Goal: Information Seeking & Learning: Check status

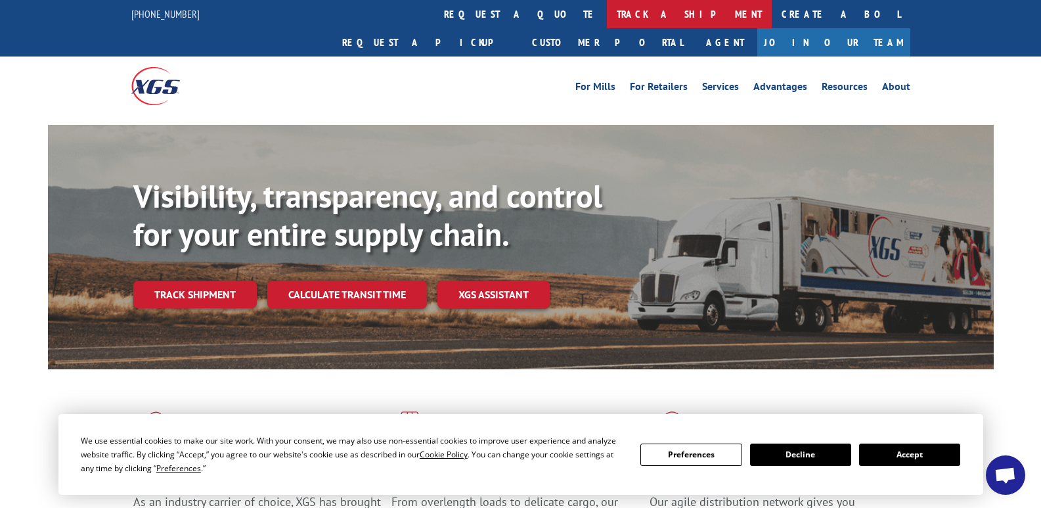
click at [607, 11] on link "track a shipment" at bounding box center [689, 14] width 165 height 28
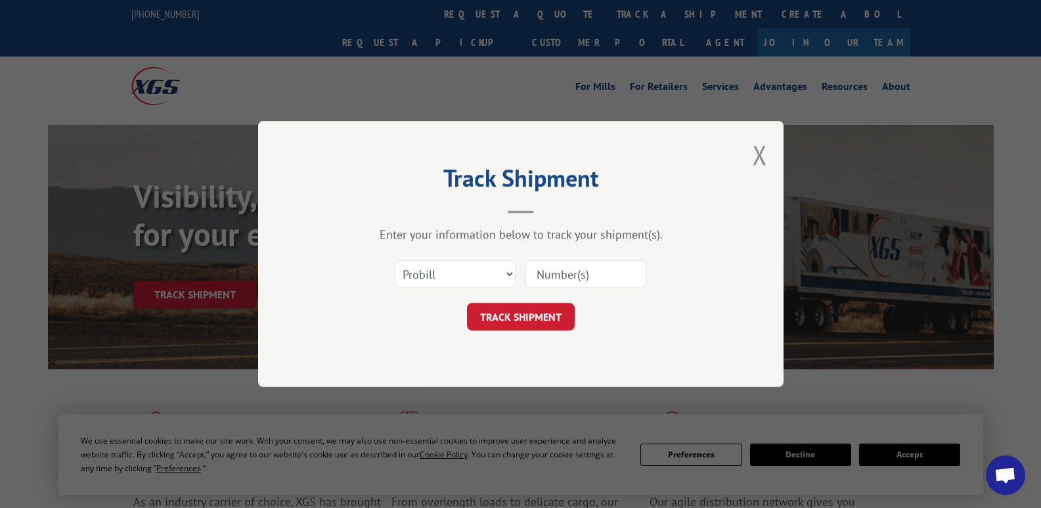
drag, startPoint x: 554, startPoint y: 281, endPoint x: 553, endPoint y: 274, distance: 7.3
click at [553, 274] on input at bounding box center [586, 274] width 121 height 28
type input "17665598"
click at [531, 311] on button "TRACK SHIPMENT" at bounding box center [521, 317] width 108 height 28
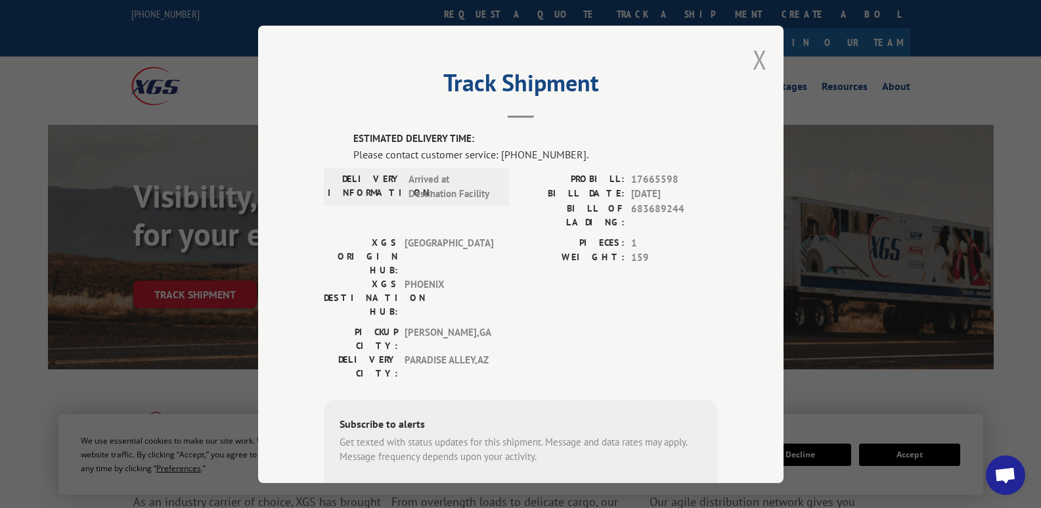
click at [757, 59] on button "Close modal" at bounding box center [760, 59] width 14 height 35
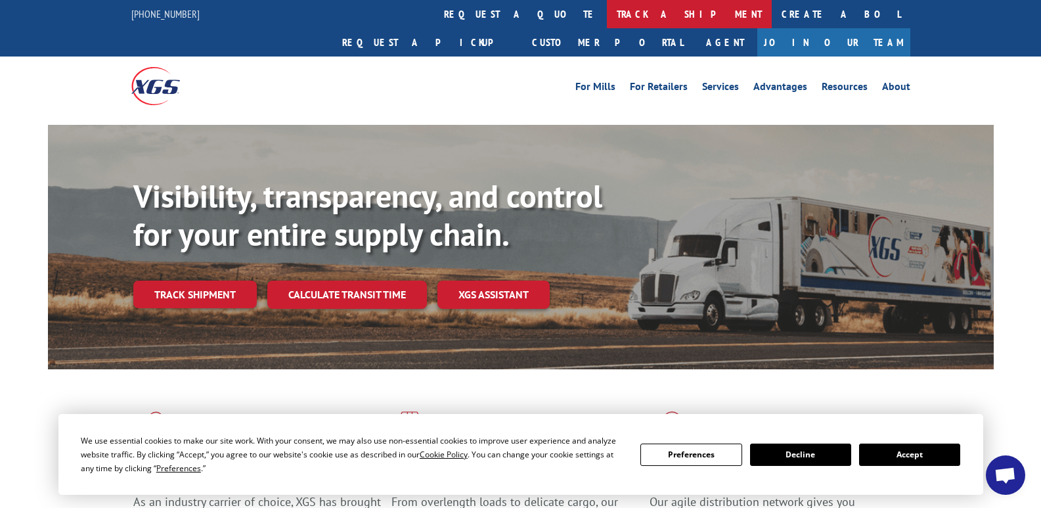
click at [607, 17] on link "track a shipment" at bounding box center [689, 14] width 165 height 28
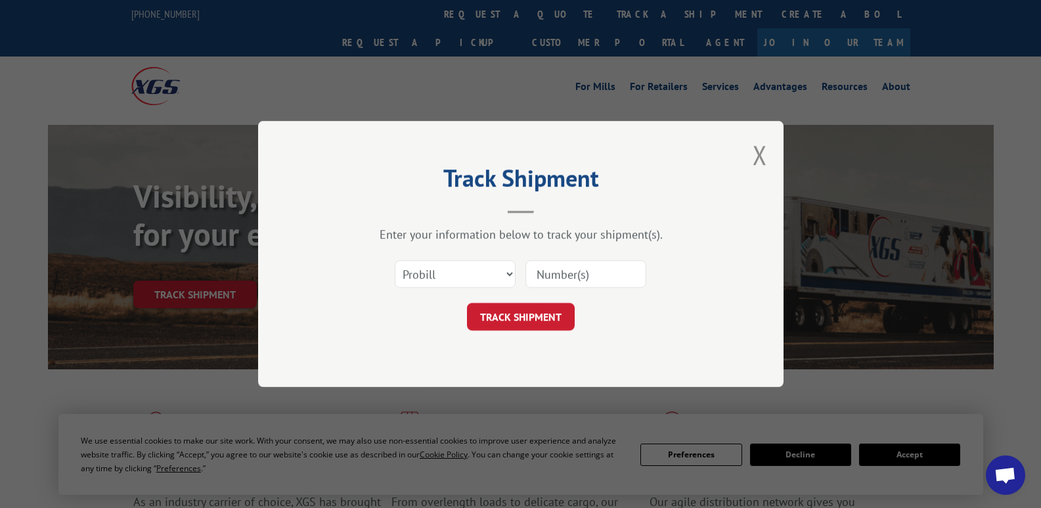
click at [595, 277] on input at bounding box center [586, 274] width 121 height 28
type input "17665599"
click button "TRACK SHIPMENT" at bounding box center [521, 317] width 108 height 28
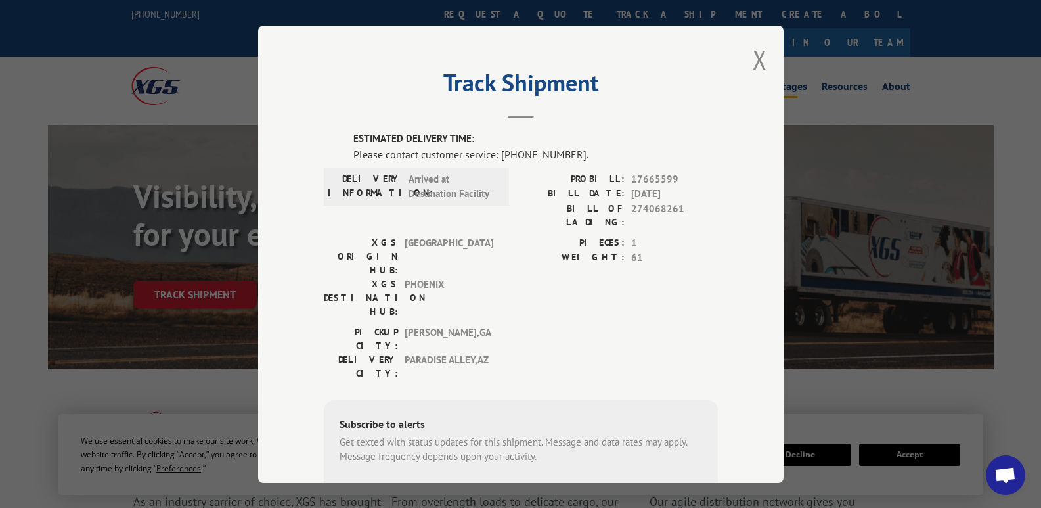
click at [753, 58] on button "Close modal" at bounding box center [760, 59] width 14 height 35
